Goal: Information Seeking & Learning: Compare options

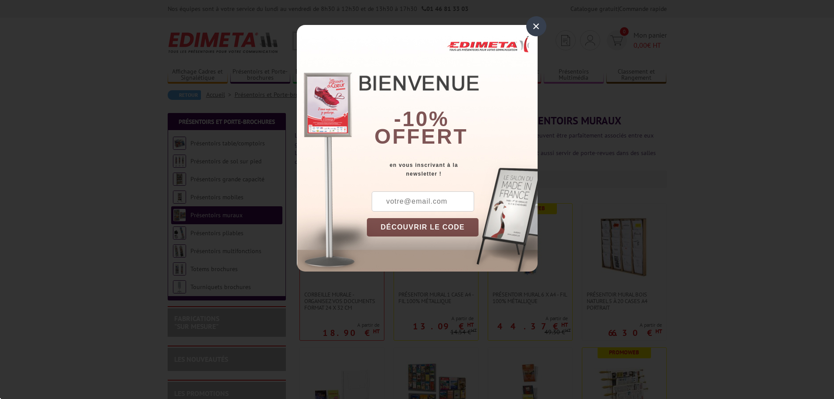
click at [534, 25] on div "×" at bounding box center [536, 26] width 20 height 20
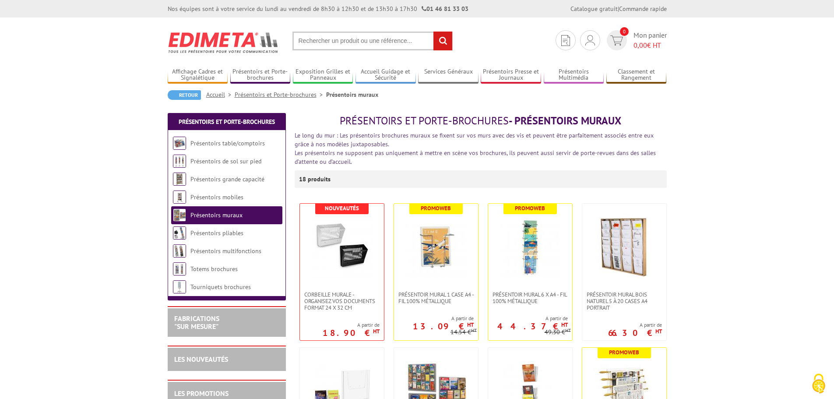
click at [263, 161] on li "Présentoirs de sol sur pied" at bounding box center [226, 161] width 111 height 18
click at [252, 162] on link "Présentoirs de sol sur pied" at bounding box center [225, 161] width 71 height 8
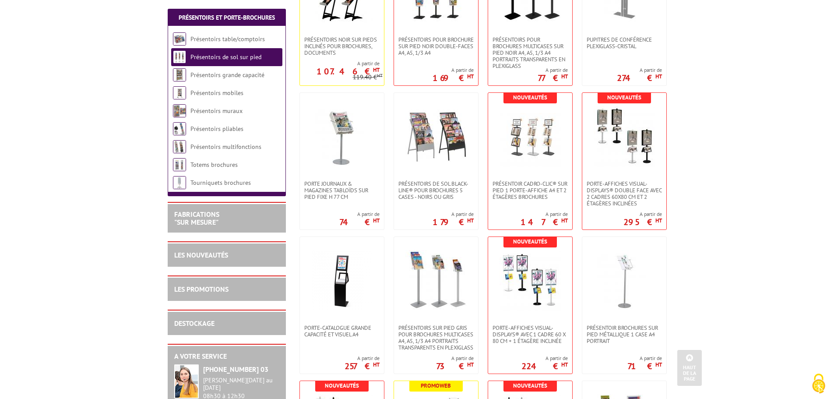
scroll to position [246, 0]
click at [627, 140] on img at bounding box center [623, 135] width 61 height 61
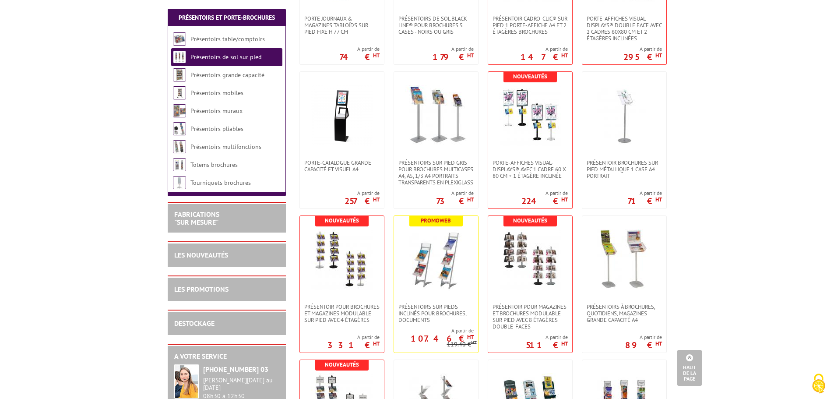
scroll to position [411, 0]
click at [349, 274] on img at bounding box center [341, 258] width 61 height 61
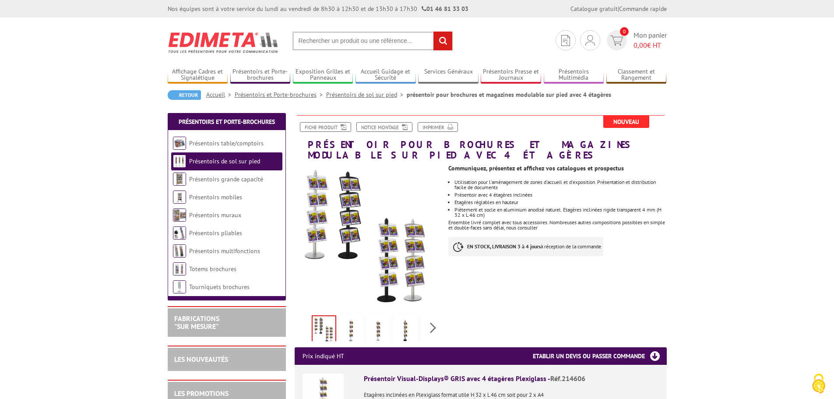
click at [215, 231] on link "Présentoirs pliables" at bounding box center [215, 233] width 53 height 8
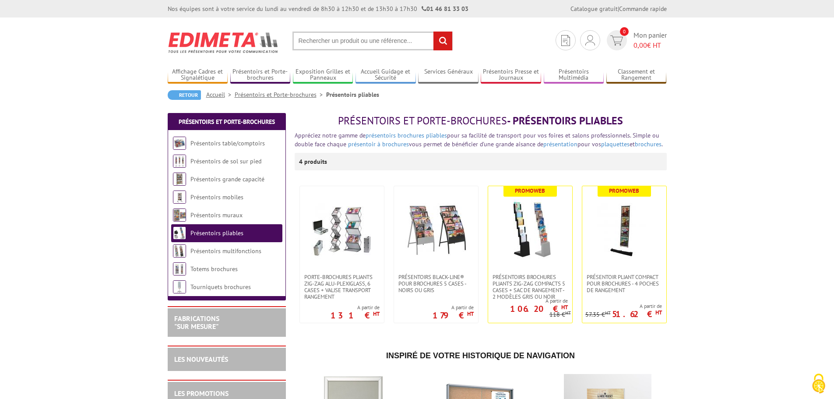
click at [516, 281] on span "Présentoirs brochures pliants Zig-Zag compacts 5 cases + sac de rangement - 2 M…" at bounding box center [529, 286] width 75 height 26
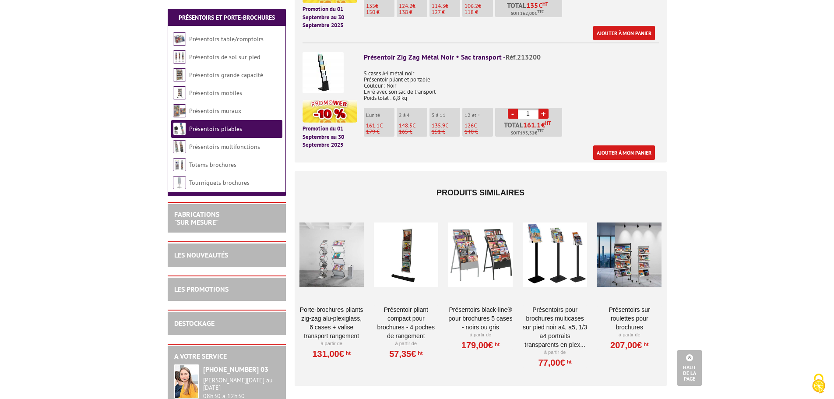
scroll to position [480, 0]
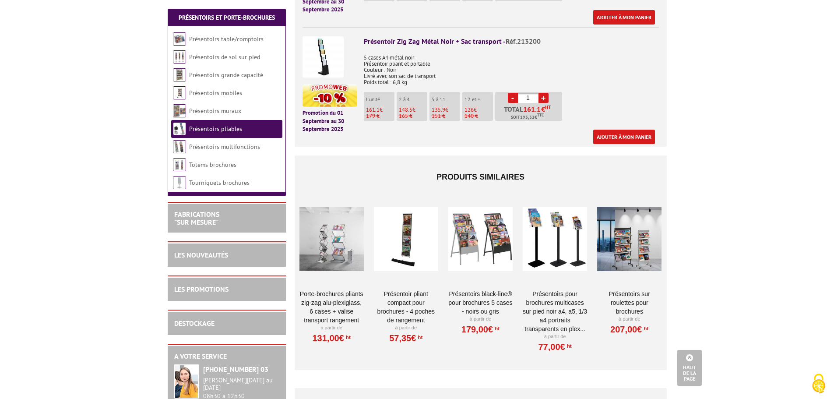
click at [326, 237] on div at bounding box center [331, 239] width 64 height 88
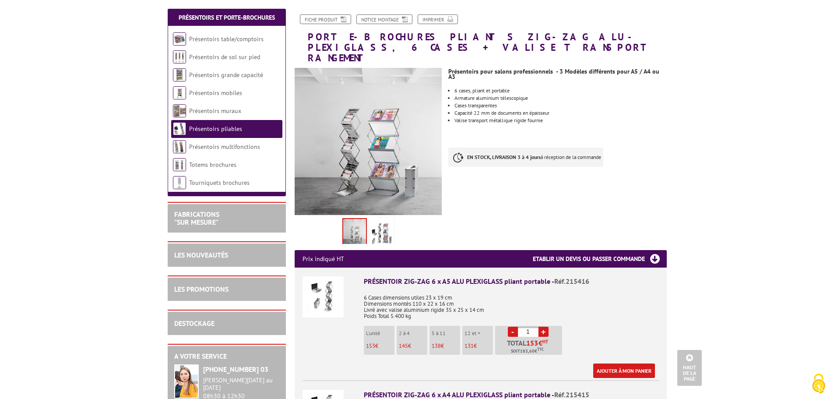
scroll to position [84, 0]
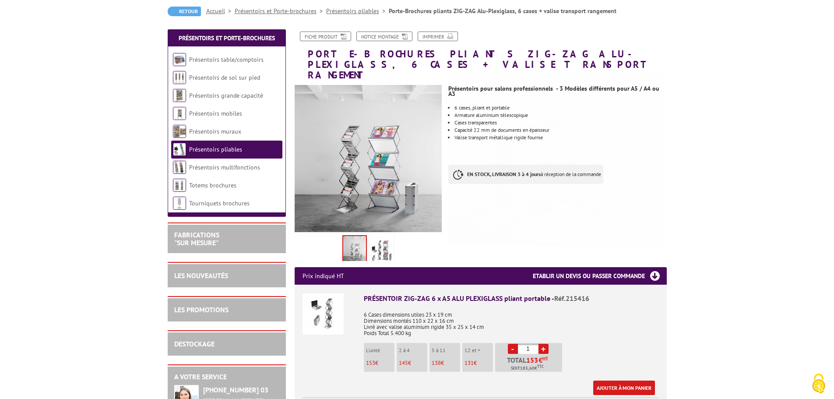
click at [388, 244] on img at bounding box center [381, 250] width 21 height 27
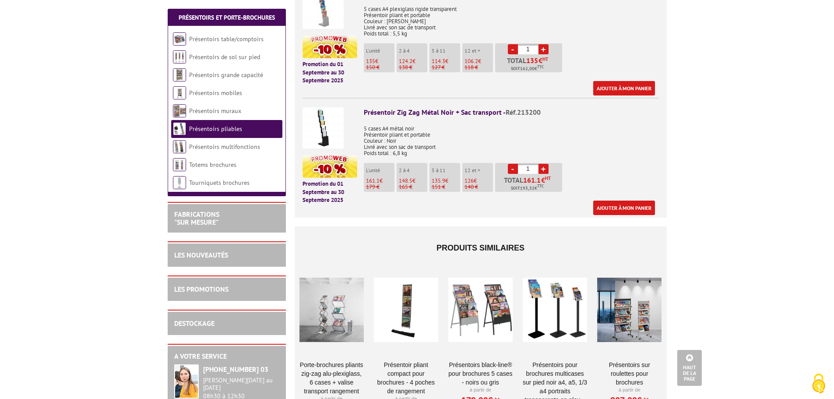
scroll to position [406, 0]
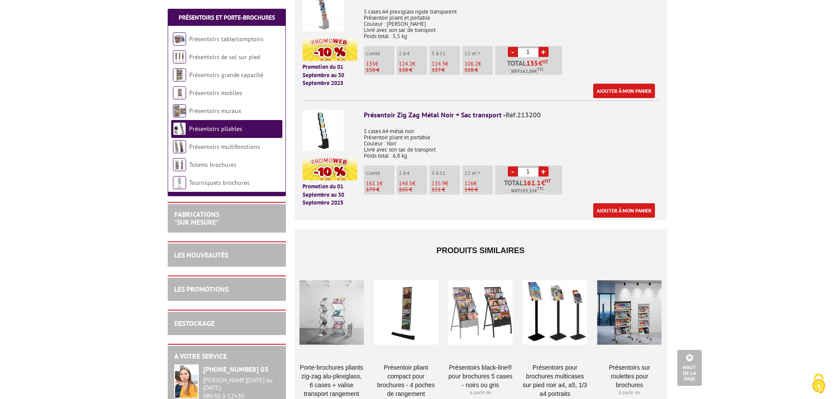
click at [243, 146] on link "Présentoirs multifonctions" at bounding box center [224, 147] width 71 height 8
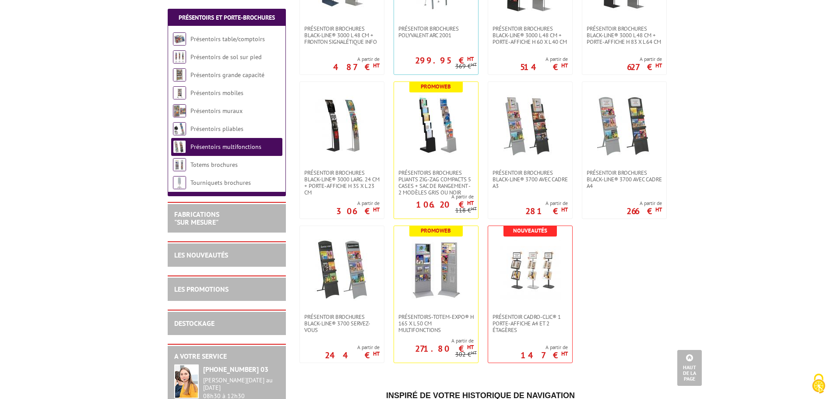
scroll to position [397, 0]
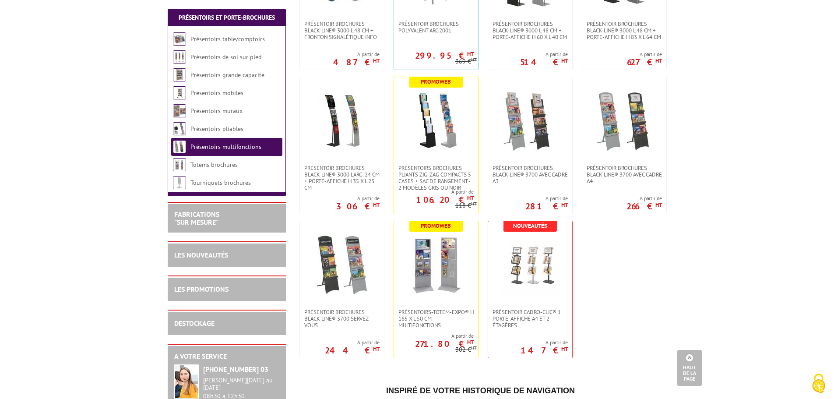
click at [522, 259] on img at bounding box center [529, 264] width 61 height 61
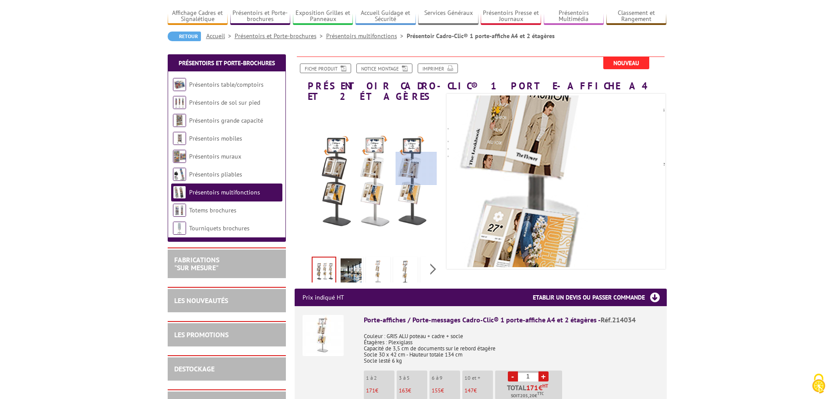
scroll to position [71, 0]
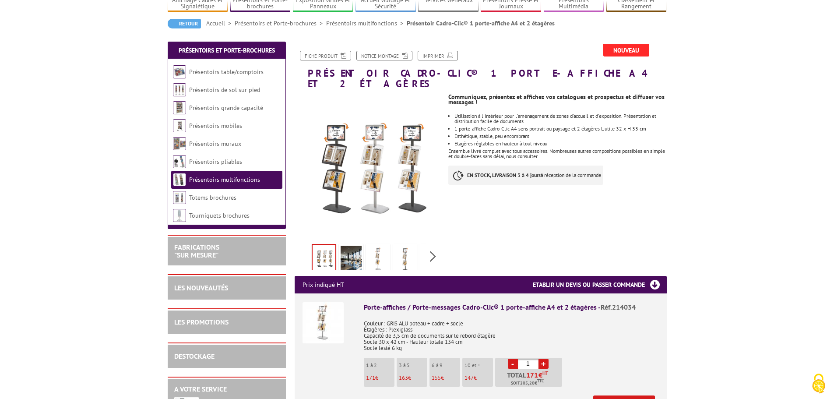
click at [224, 145] on link "Présentoirs muraux" at bounding box center [215, 144] width 52 height 8
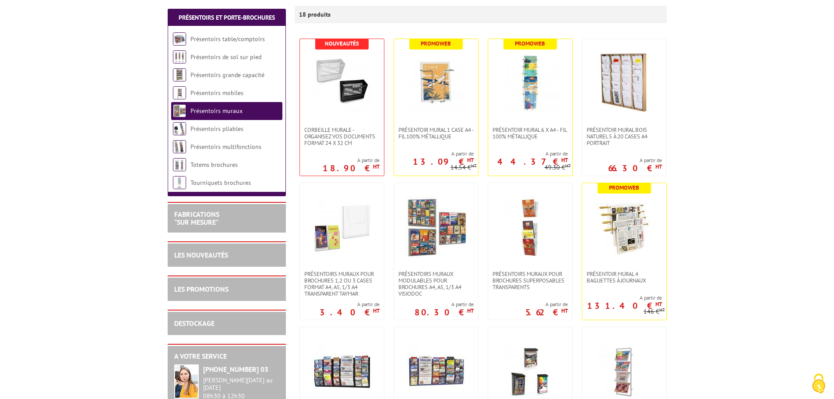
scroll to position [172, 0]
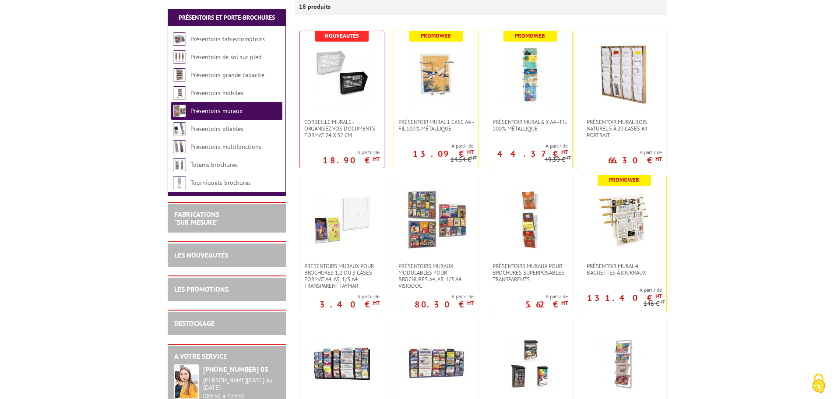
click at [424, 207] on img at bounding box center [435, 218] width 61 height 61
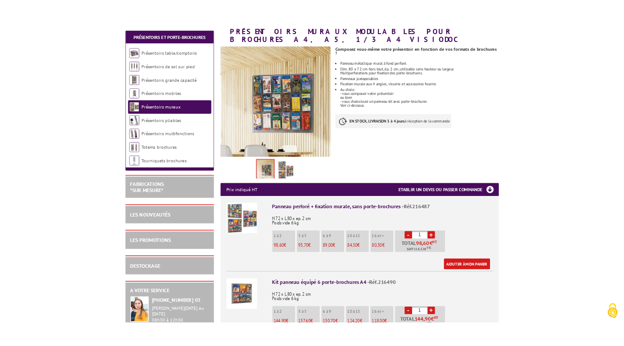
scroll to position [136, 0]
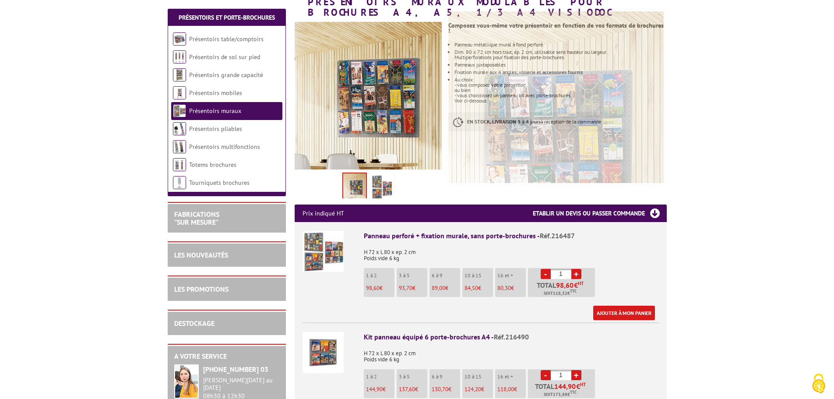
drag, startPoint x: 754, startPoint y: 91, endPoint x: 617, endPoint y: 19, distance: 154.6
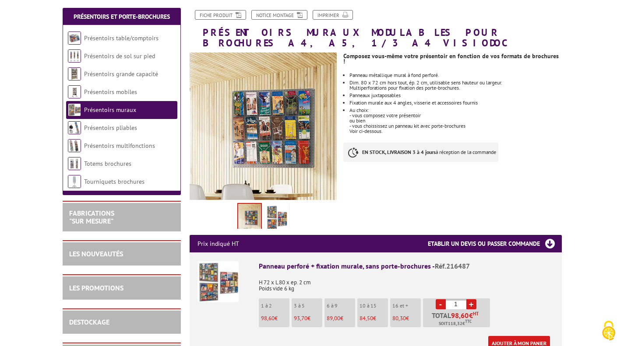
scroll to position [103, 0]
